Goal: Transaction & Acquisition: Purchase product/service

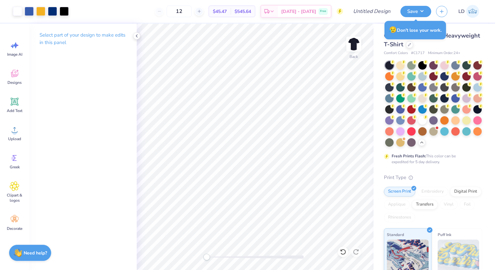
click at [374, 80] on div "Comfort Colors Adult Heavyweight T-Shirt Comfort Colors # C1717 Minimum Order: …" at bounding box center [433, 199] width 121 height 351
click at [379, 45] on div "Comfort Colors Adult Heavyweight T-Shirt Comfort Colors # C1717 Minimum Order: …" at bounding box center [433, 199] width 121 height 351
click at [421, 13] on button "Save" at bounding box center [415, 10] width 31 height 11
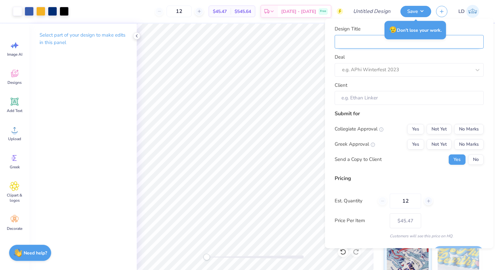
click at [365, 39] on input "Design Title" at bounding box center [408, 42] width 149 height 14
type input "F"
type input "FB"
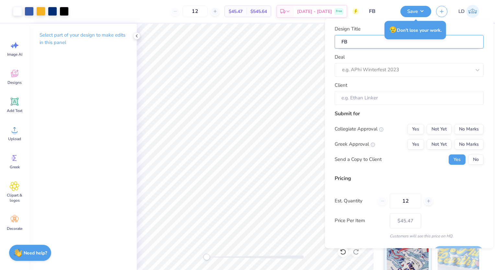
type input "FBL"
type input "FBLA"
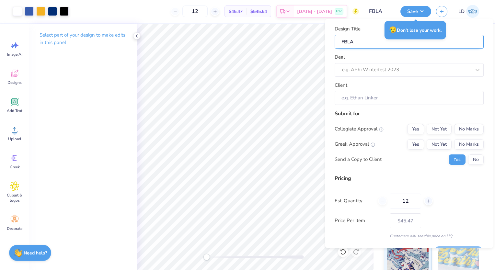
type input "FBLA"
type input "FBLA S"
type input "FBLA Sh"
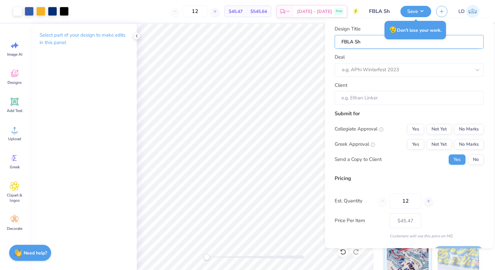
type input "FBLA Shi"
type input "FBLA Shir"
type input "FBLA Shi"
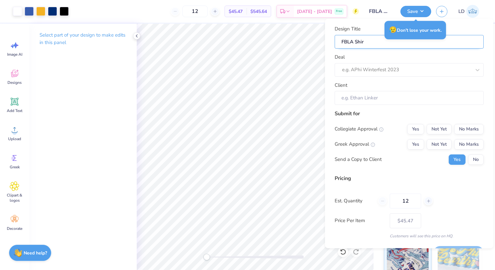
type input "FBLA Shi"
type input "FBLA Sh"
type input "FBLA S"
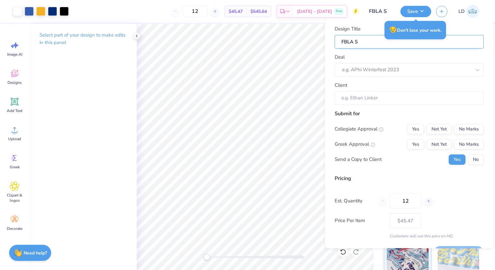
type input "FBLA"
type input "FBLA N"
type input "FBLA Na"
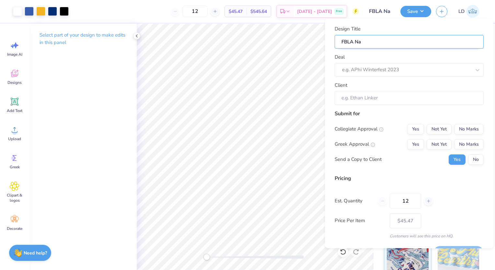
type input "FBLA Nat"
type input "FBLA Nati"
type input "FBLA Natio"
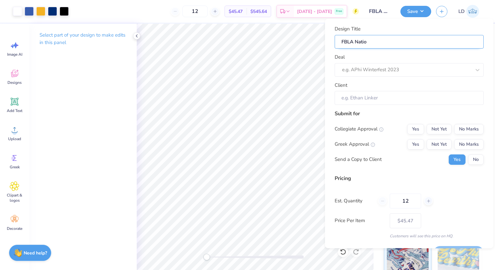
type input "FBLA Nation"
type input "FBLA Nationa"
type input "FBLA National"
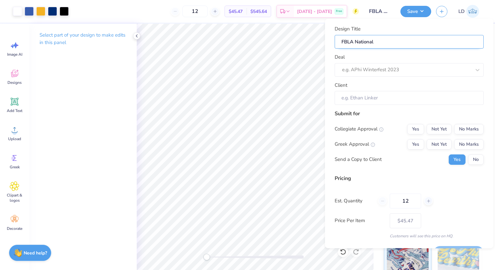
type input "FBLA National"
type input "FBLA National S"
type input "FBLA National Sh"
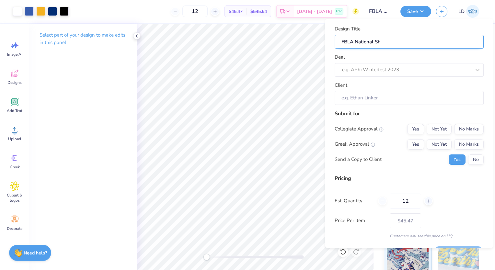
type input "FBLA National Shi"
type input "FBLA National Shir"
type input "FBLA National Shirt"
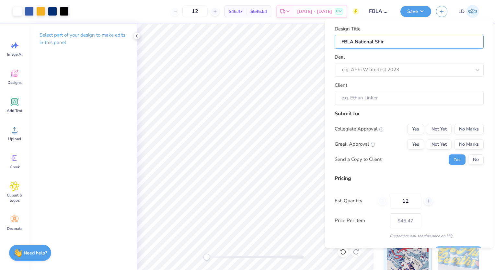
type input "FBLA National Shirt"
type input "FBLA National Shirts"
click at [379, 69] on div at bounding box center [400, 69] width 116 height 9
click at [361, 86] on div "FBLA Casual" at bounding box center [409, 87] width 144 height 11
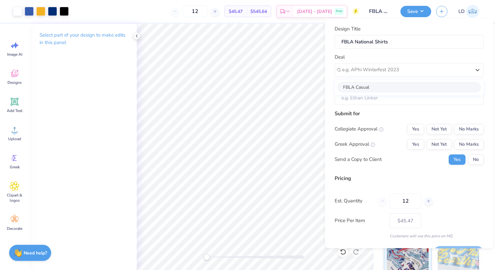
type input "[PERSON_NAME]"
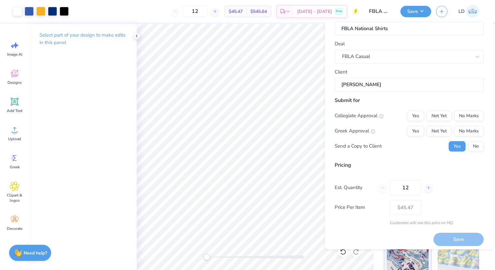
scroll to position [15, 0]
click at [455, 134] on button "No Marks" at bounding box center [468, 130] width 29 height 10
click at [435, 115] on button "Not Yet" at bounding box center [438, 115] width 25 height 10
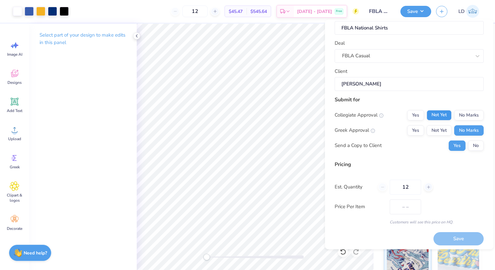
type input "$45.47"
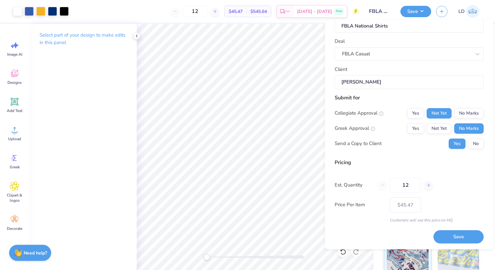
scroll to position [0, 0]
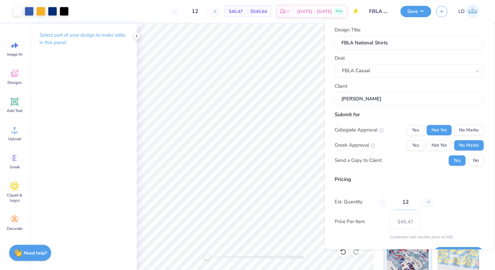
click at [407, 201] on input "12" at bounding box center [404, 201] width 31 height 15
type input "10"
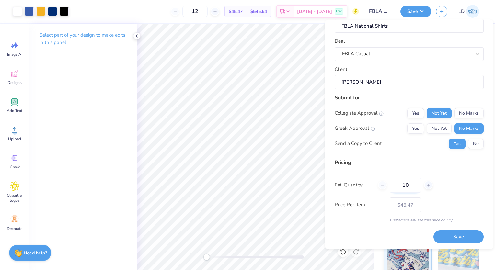
type input "10"
type input "1"
type input "0"
type input "12"
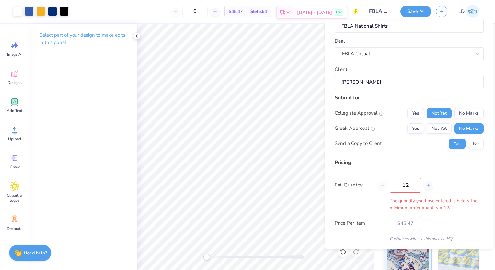
type input "12"
type input "$45.47"
type input "1"
type input "0"
type input "048"
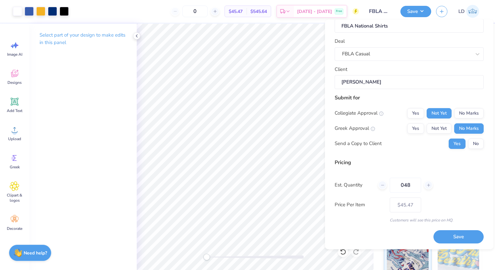
type input "48"
type input "$22.33"
type input "0"
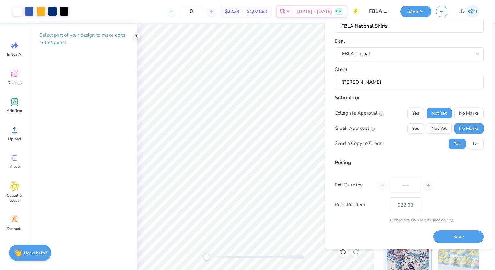
type input "4"
type input "48"
type input "$22.33"
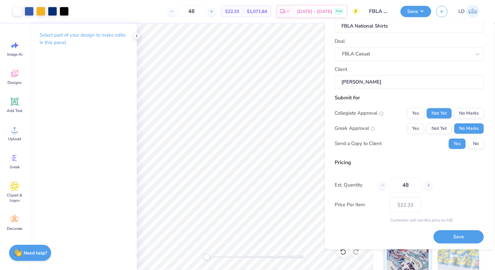
type input "48"
click at [446, 197] on div "Price Per Item $22.33" at bounding box center [408, 204] width 149 height 15
click at [393, 148] on div "Send a Copy to Client Yes No" at bounding box center [408, 143] width 149 height 10
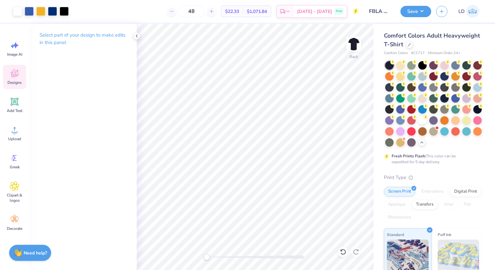
click at [9, 85] on div "Designs" at bounding box center [14, 77] width 23 height 24
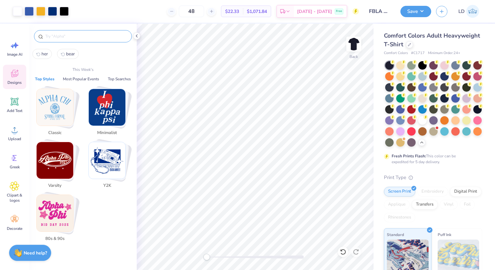
click at [68, 36] on input "text" at bounding box center [86, 36] width 83 height 6
type input "k"
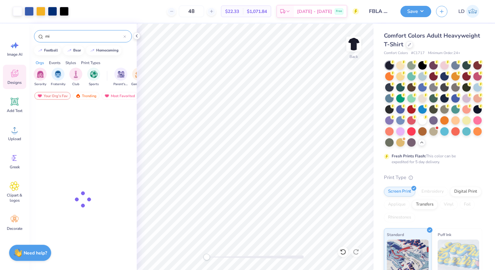
type input "m"
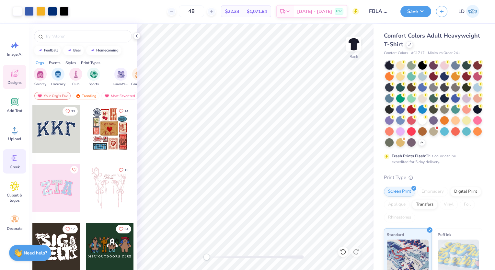
click at [18, 160] on icon at bounding box center [15, 158] width 10 height 10
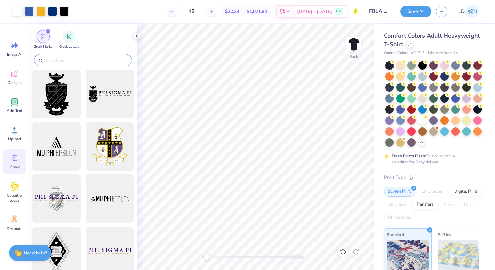
click at [63, 63] on div at bounding box center [83, 60] width 98 height 12
click at [76, 60] on input "text" at bounding box center [86, 60] width 83 height 6
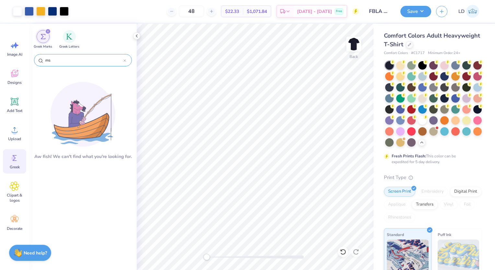
type input "m"
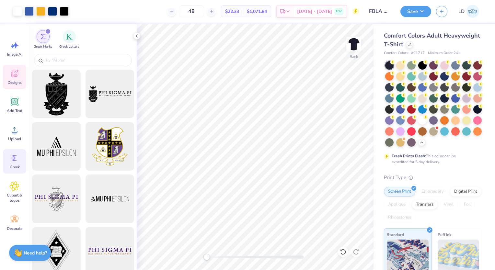
click at [17, 83] on span "Designs" at bounding box center [14, 82] width 14 height 5
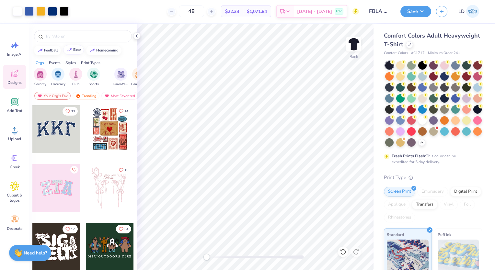
click at [78, 52] on button "bear" at bounding box center [73, 50] width 21 height 10
type input "bear"
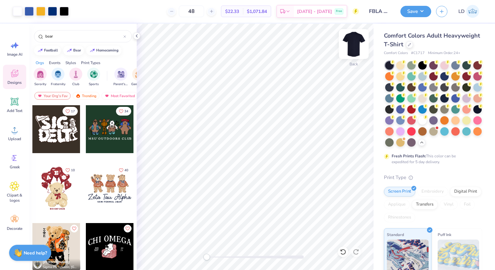
click at [347, 47] on img at bounding box center [353, 44] width 26 height 26
click at [11, 130] on icon at bounding box center [15, 130] width 10 height 10
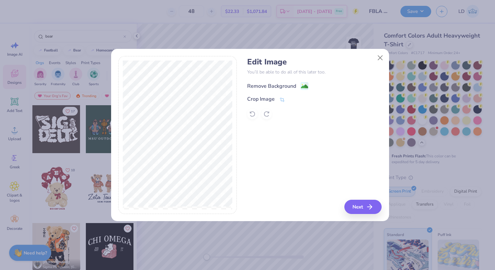
click at [282, 85] on div "Remove Background" at bounding box center [271, 86] width 49 height 8
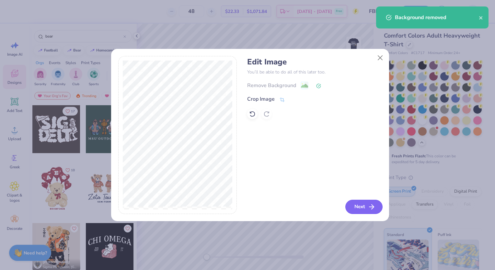
click at [361, 208] on button "Next" at bounding box center [363, 207] width 37 height 14
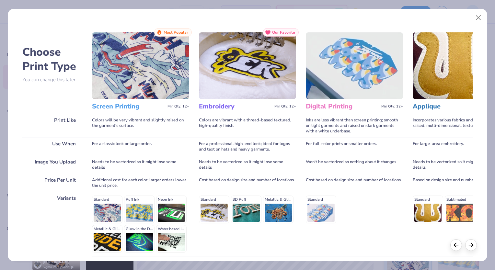
scroll to position [52, 0]
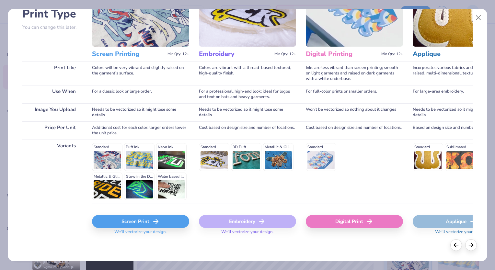
click at [123, 215] on div "Screen Print" at bounding box center [140, 221] width 97 height 13
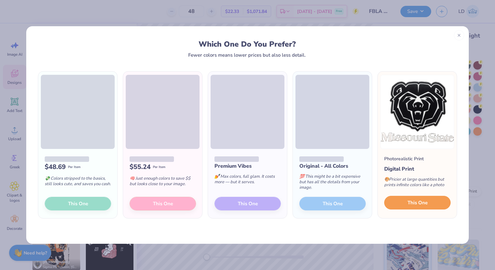
click at [412, 203] on span "This One" at bounding box center [417, 202] width 20 height 7
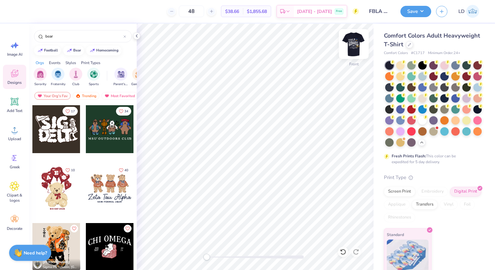
click at [353, 43] on img at bounding box center [353, 44] width 26 height 26
click at [353, 42] on img at bounding box center [353, 44] width 26 height 26
click at [357, 43] on img at bounding box center [353, 44] width 26 height 26
click at [356, 42] on img at bounding box center [353, 44] width 26 height 26
click at [350, 47] on img at bounding box center [353, 44] width 26 height 26
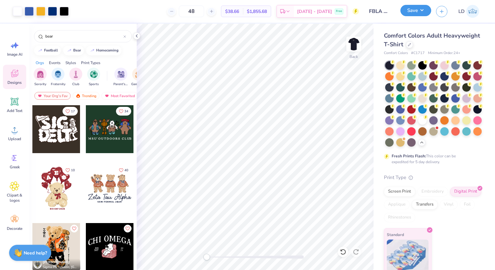
drag, startPoint x: 0, startPoint y: 0, endPoint x: 418, endPoint y: 14, distance: 418.4
click at [418, 14] on button "Save" at bounding box center [415, 10] width 31 height 11
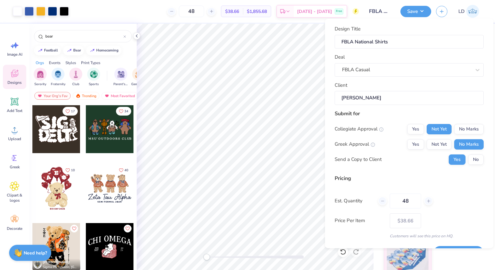
scroll to position [17, 0]
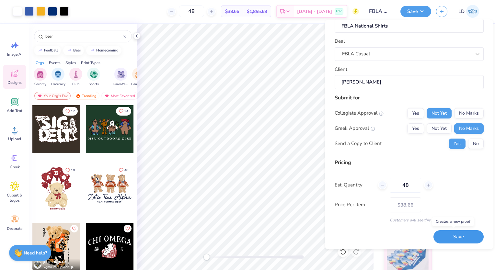
click at [446, 239] on button "Save" at bounding box center [458, 236] width 50 height 13
type input "$38.66"
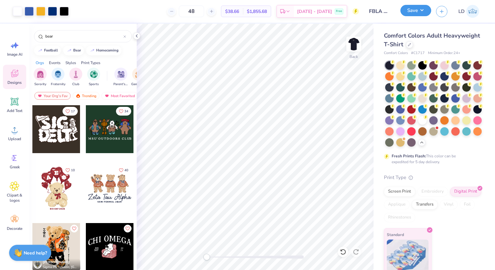
click at [412, 12] on button "Save" at bounding box center [415, 10] width 31 height 11
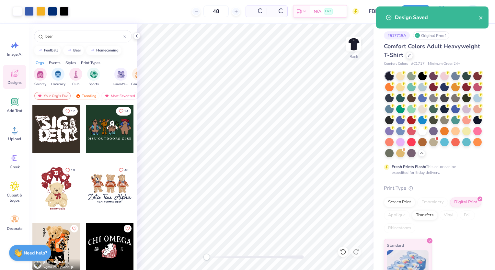
type input "$38.66"
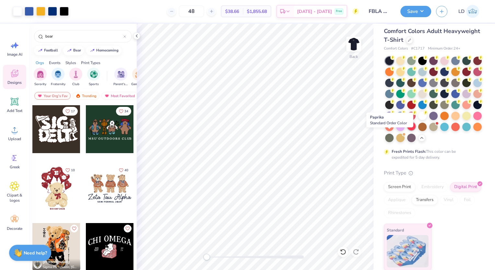
scroll to position [26, 0]
click at [425, 9] on button "Save" at bounding box center [415, 10] width 31 height 11
click at [469, 12] on img at bounding box center [472, 11] width 13 height 13
click at [355, 45] on img at bounding box center [353, 44] width 26 height 26
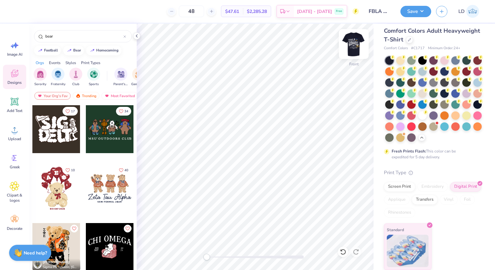
click at [350, 46] on img at bounding box center [353, 44] width 26 height 26
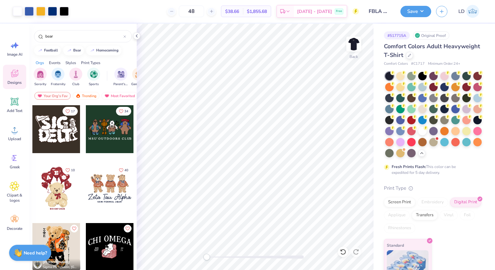
scroll to position [26, 0]
